Goal: Information Seeking & Learning: Learn about a topic

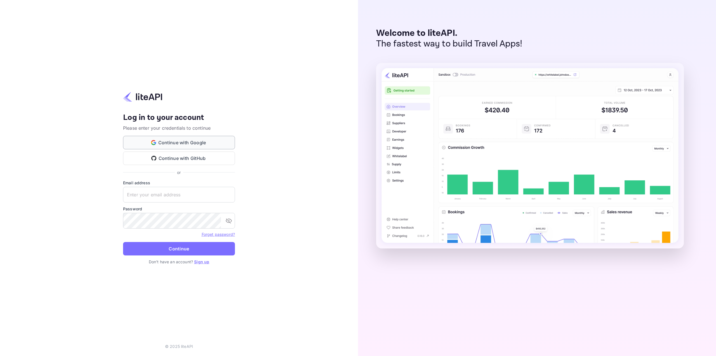
click at [210, 143] on button "Continue with Google" at bounding box center [179, 142] width 112 height 13
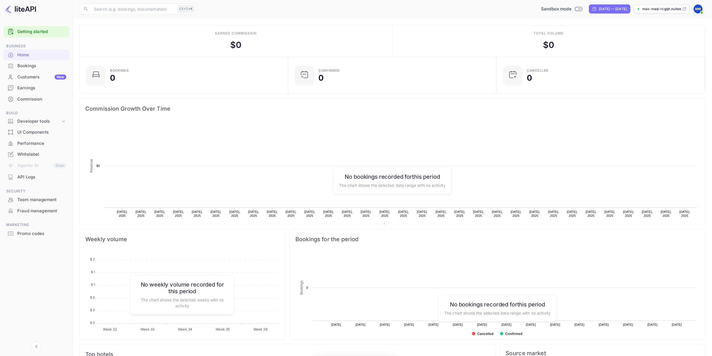
scroll to position [87, 201]
click at [28, 124] on div "Developer tools" at bounding box center [38, 121] width 43 height 6
click at [29, 129] on p "API docs and SDKs" at bounding box center [38, 131] width 36 height 6
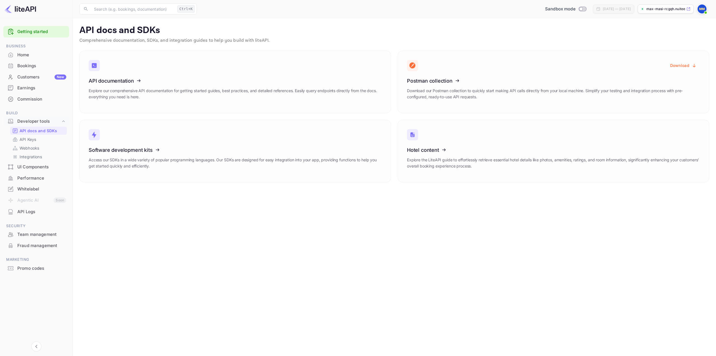
click at [36, 210] on div "API Logs" at bounding box center [41, 211] width 49 height 6
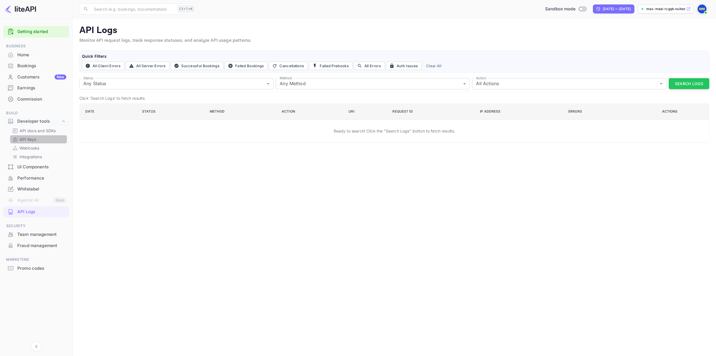
click at [36, 140] on p "API Keys" at bounding box center [28, 139] width 17 height 6
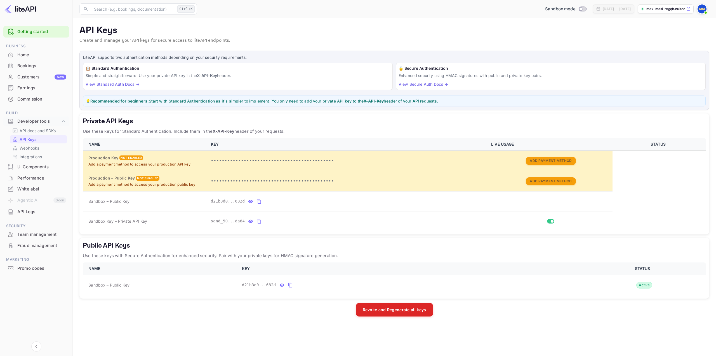
click at [37, 68] on div "Bookings" at bounding box center [41, 66] width 49 height 6
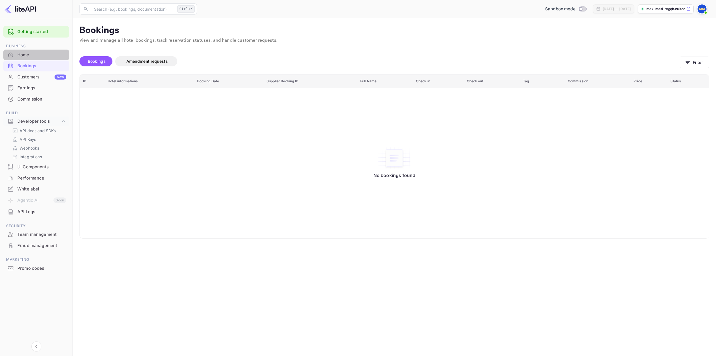
click at [36, 58] on div "Home" at bounding box center [36, 55] width 66 height 11
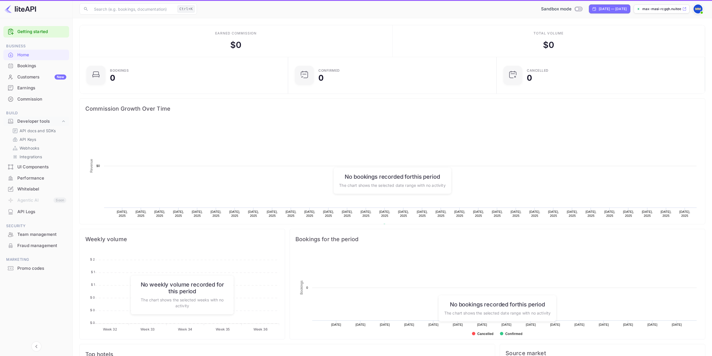
scroll to position [87, 201]
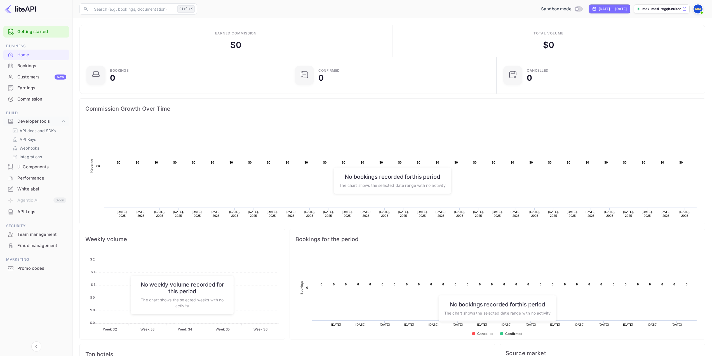
click at [35, 72] on div "Customers New" at bounding box center [36, 77] width 66 height 11
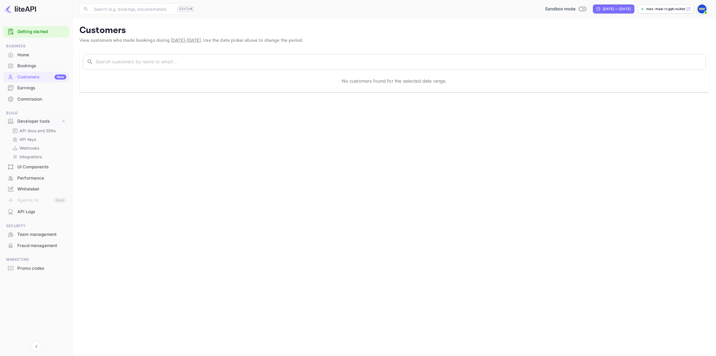
click at [32, 86] on div "Earnings" at bounding box center [41, 88] width 49 height 6
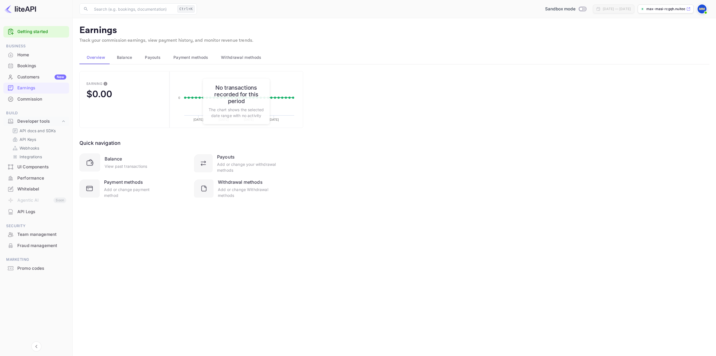
click at [30, 96] on div "Commission" at bounding box center [41, 99] width 49 height 6
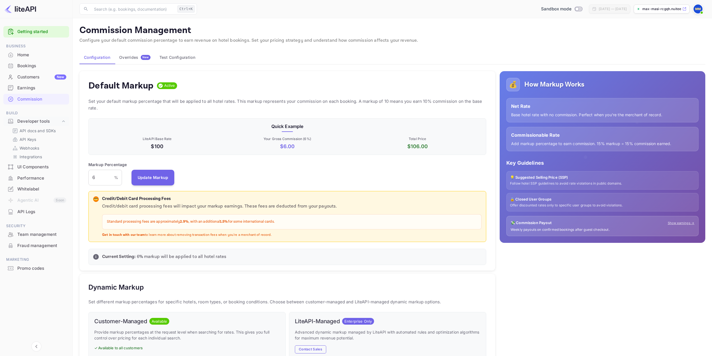
scroll to position [95, 394]
click at [102, 176] on input "6" at bounding box center [101, 178] width 26 height 16
type input "7"
click at [152, 175] on button "Update Markup" at bounding box center [153, 177] width 43 height 16
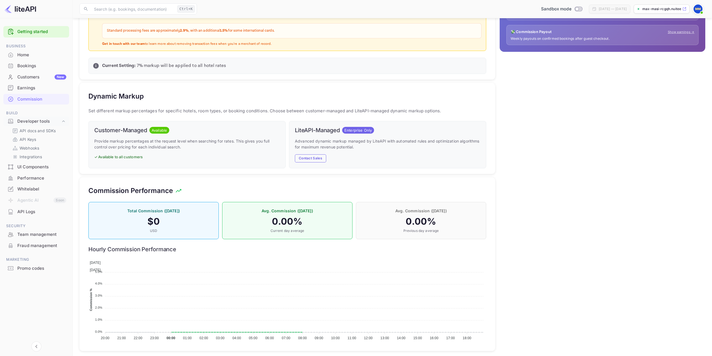
scroll to position [196, 0]
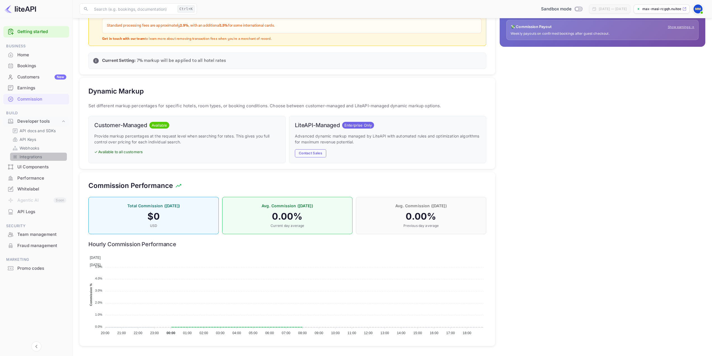
click at [26, 153] on div "Integrations" at bounding box center [38, 157] width 57 height 8
click at [26, 156] on p "Integrations" at bounding box center [31, 157] width 22 height 6
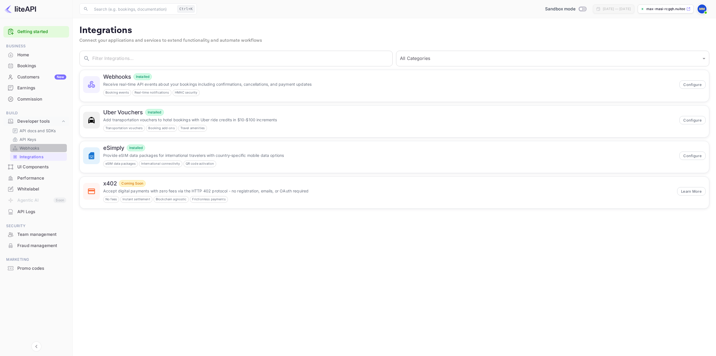
click at [25, 149] on p "Webhooks" at bounding box center [30, 148] width 20 height 6
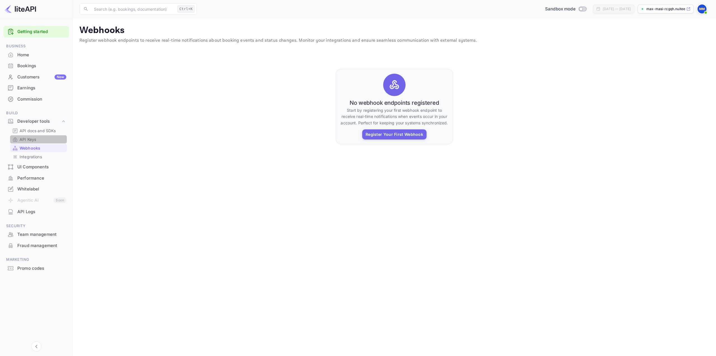
click at [29, 140] on p "API Keys" at bounding box center [28, 139] width 17 height 6
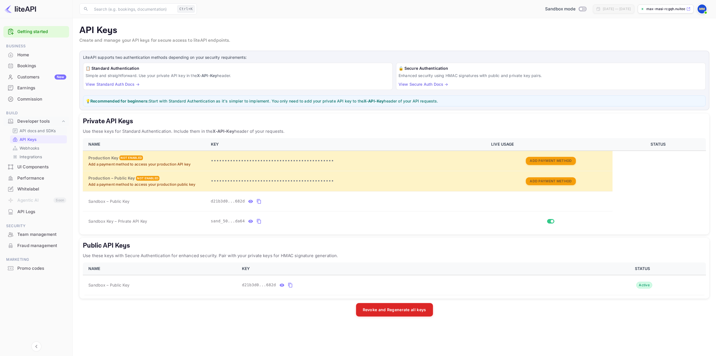
click at [32, 132] on p "API docs and SDKs" at bounding box center [38, 131] width 36 height 6
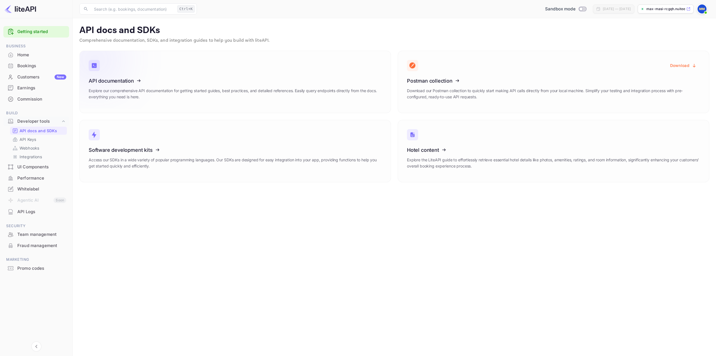
click at [95, 66] on icon at bounding box center [96, 60] width 41 height 20
click at [34, 140] on p "API Keys" at bounding box center [28, 139] width 17 height 6
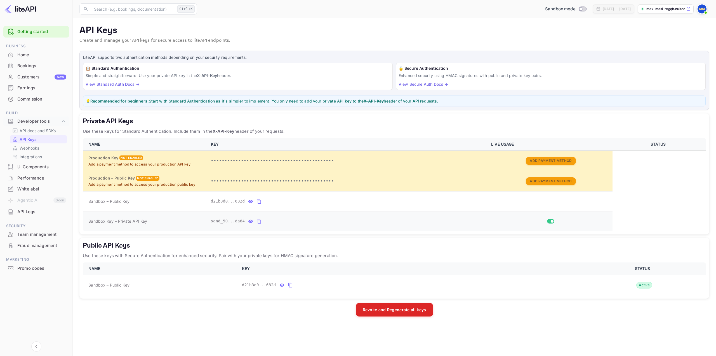
click at [257, 223] on icon "private api keys table" at bounding box center [259, 221] width 5 height 7
click at [288, 287] on icon "public api keys table" at bounding box center [290, 285] width 4 height 5
click at [257, 222] on icon "private api keys table" at bounding box center [259, 221] width 5 height 7
click at [30, 134] on div "API docs and SDKs" at bounding box center [38, 130] width 57 height 8
click at [30, 133] on p "API docs and SDKs" at bounding box center [38, 131] width 36 height 6
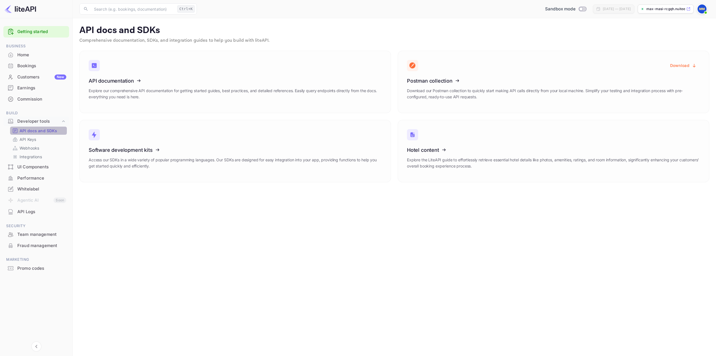
click at [38, 132] on p "API docs and SDKs" at bounding box center [39, 131] width 38 height 6
click at [109, 96] on icon at bounding box center [123, 80] width 87 height 58
